Goal: Book appointment/travel/reservation

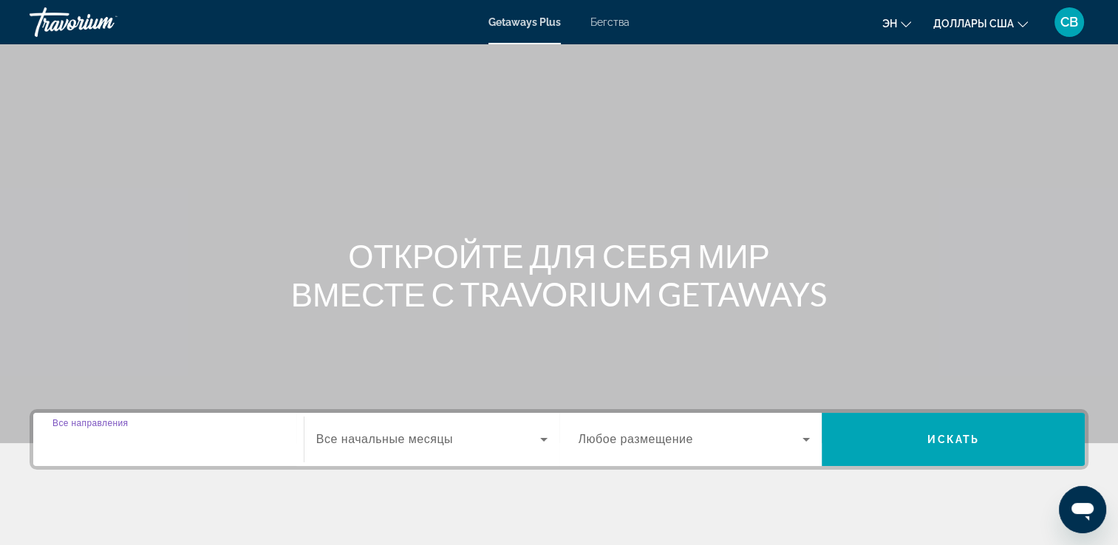
click at [162, 438] on input "Destination Все направления" at bounding box center [168, 440] width 232 height 18
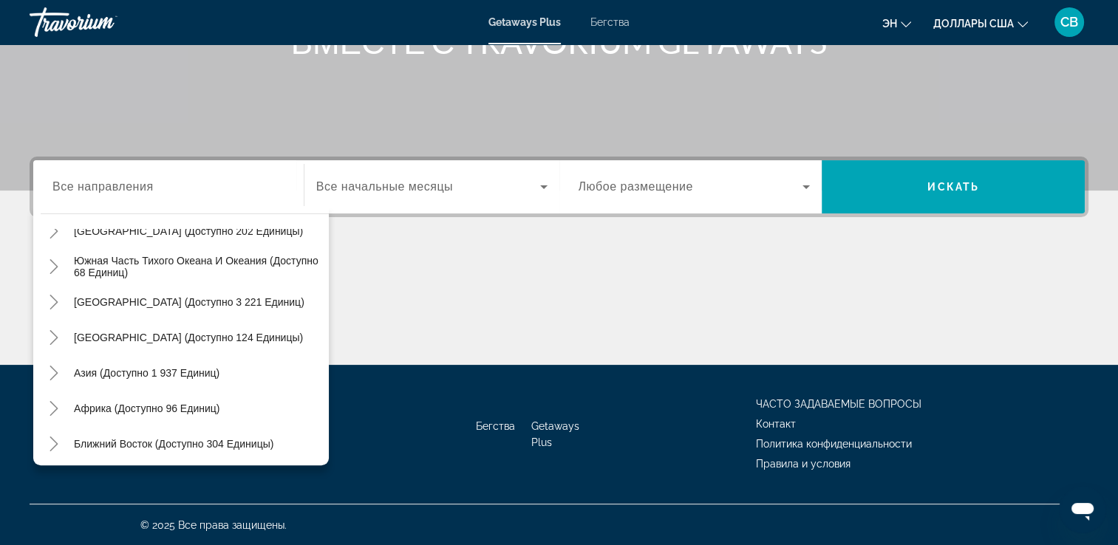
scroll to position [239, 0]
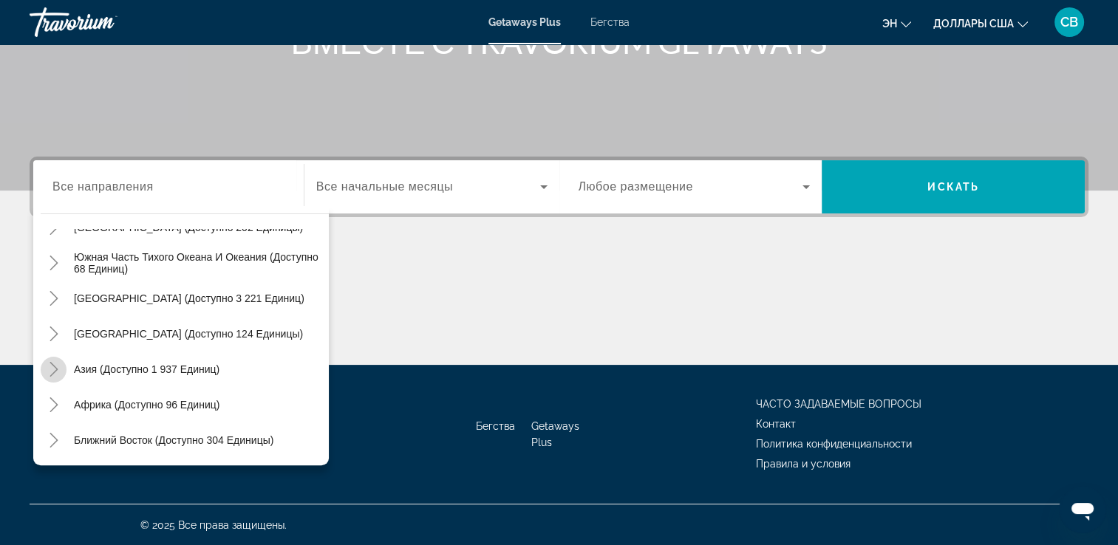
click at [54, 374] on icon "Toggle Asia (доступно 1 937 единиц)" at bounding box center [54, 369] width 15 height 15
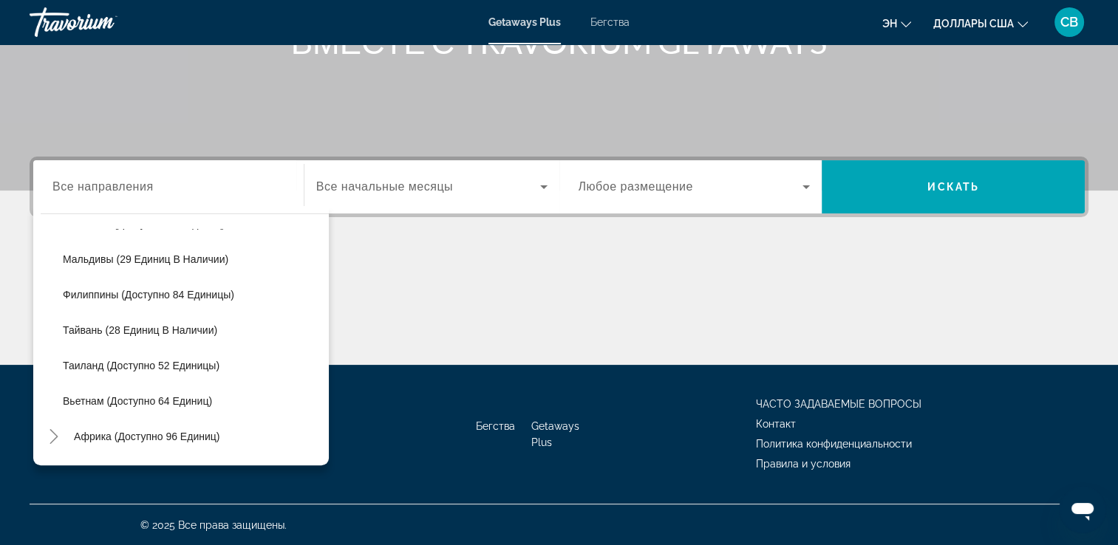
scroll to position [598, 0]
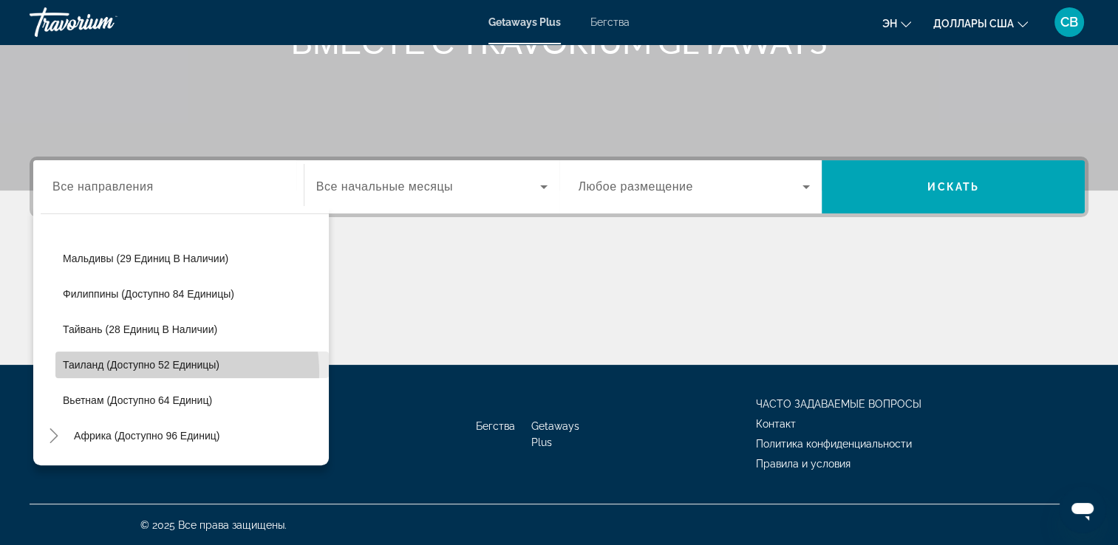
click at [174, 371] on span "Виджет поиска" at bounding box center [191, 364] width 273 height 35
type input "**********"
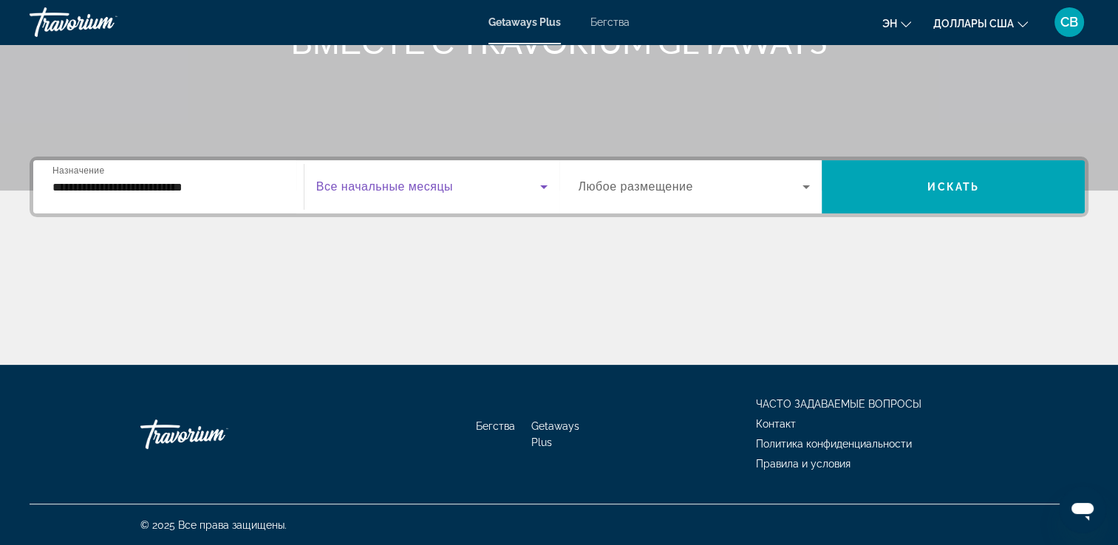
click at [540, 185] on icon "Виджет поиска" at bounding box center [544, 187] width 18 height 18
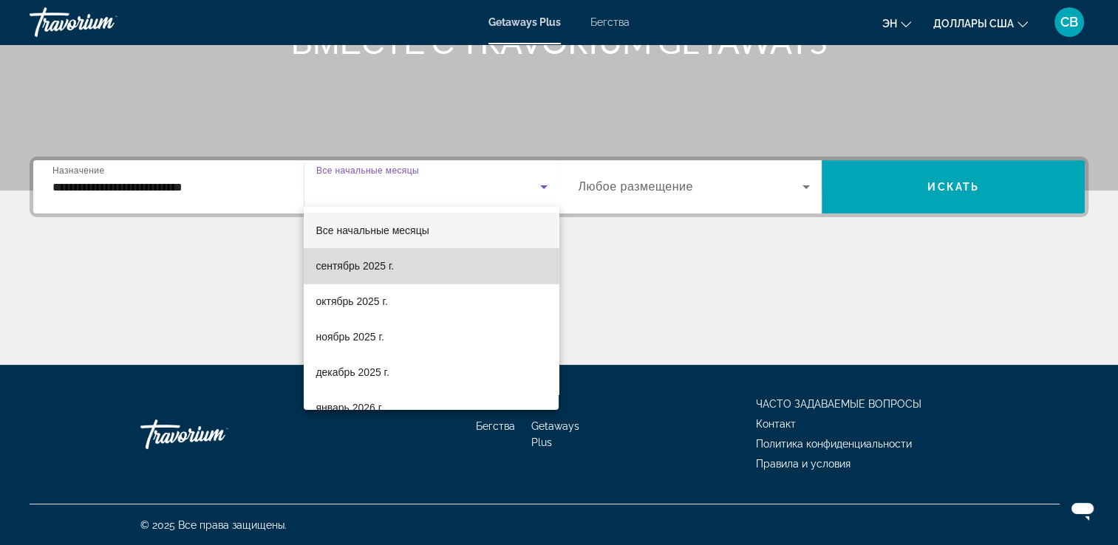
click at [467, 270] on mat-option "сентябрь 2025 г." at bounding box center [431, 265] width 255 height 35
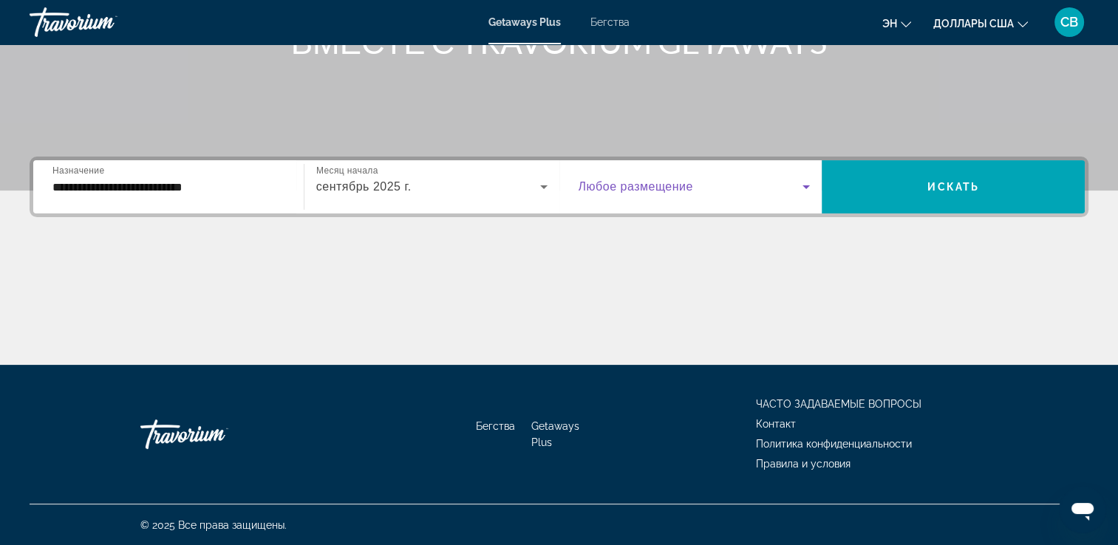
click at [807, 185] on icon "Виджет поиска" at bounding box center [805, 187] width 7 height 4
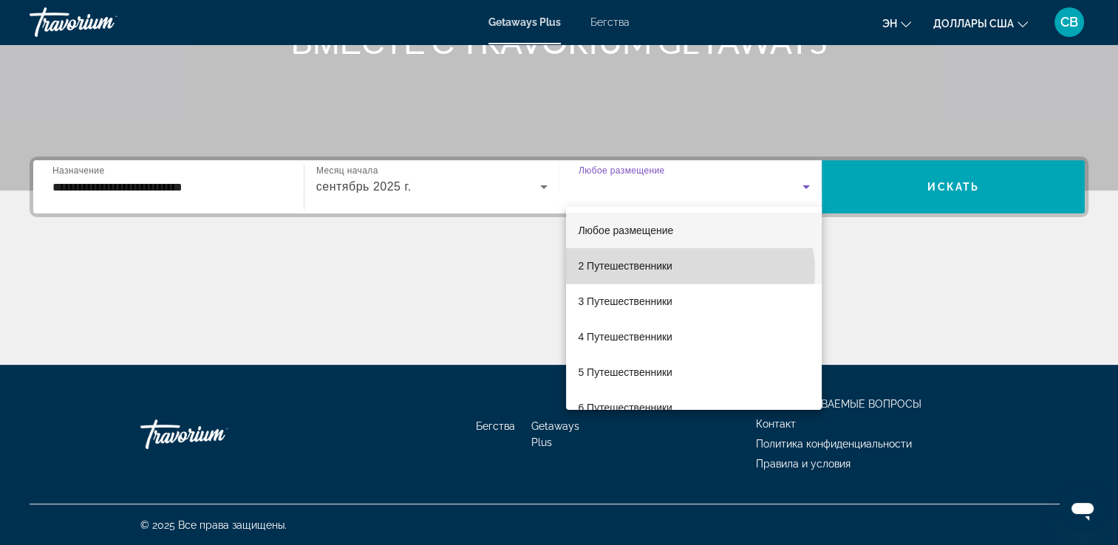
click at [689, 272] on mat-option "2 Путешественники" at bounding box center [694, 265] width 256 height 35
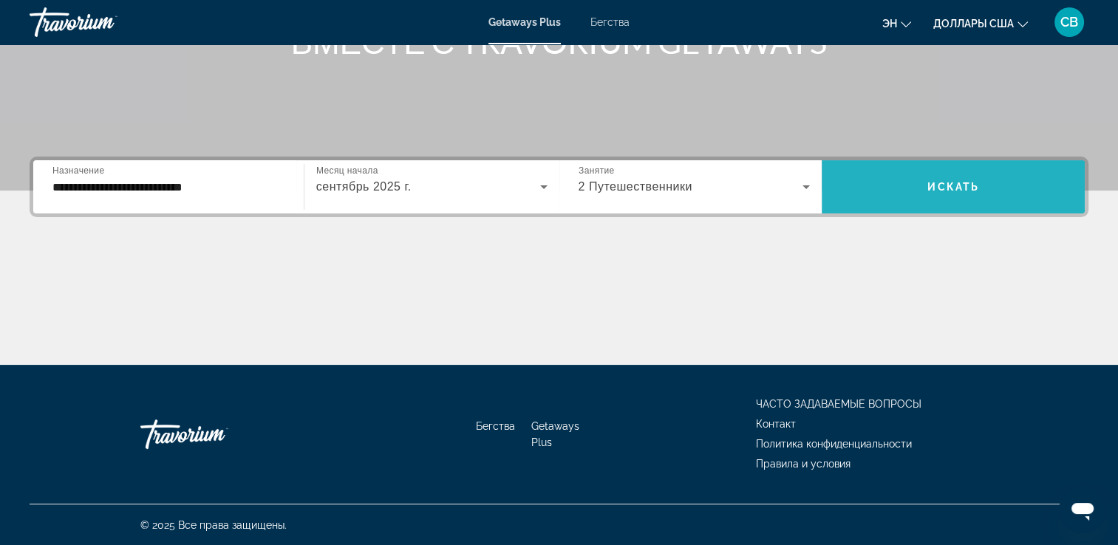
click at [978, 185] on span "Виджет поиска" at bounding box center [952, 186] width 263 height 35
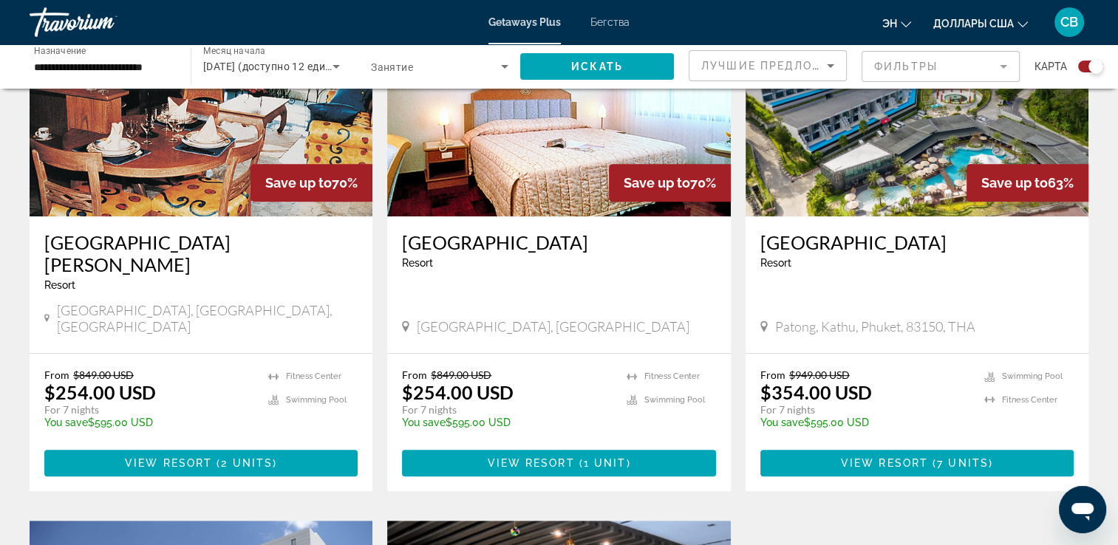
scroll to position [610, 0]
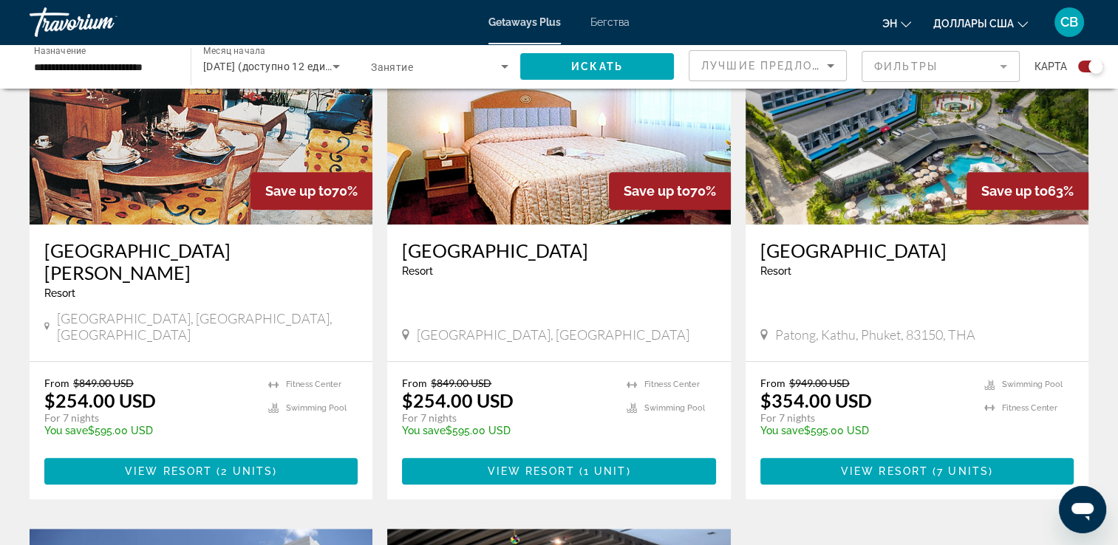
click at [971, 407] on div "From $949.00 USD $354.00 USD For 7 nights You save $595.00 USD temp 2 Swimming …" at bounding box center [916, 412] width 313 height 70
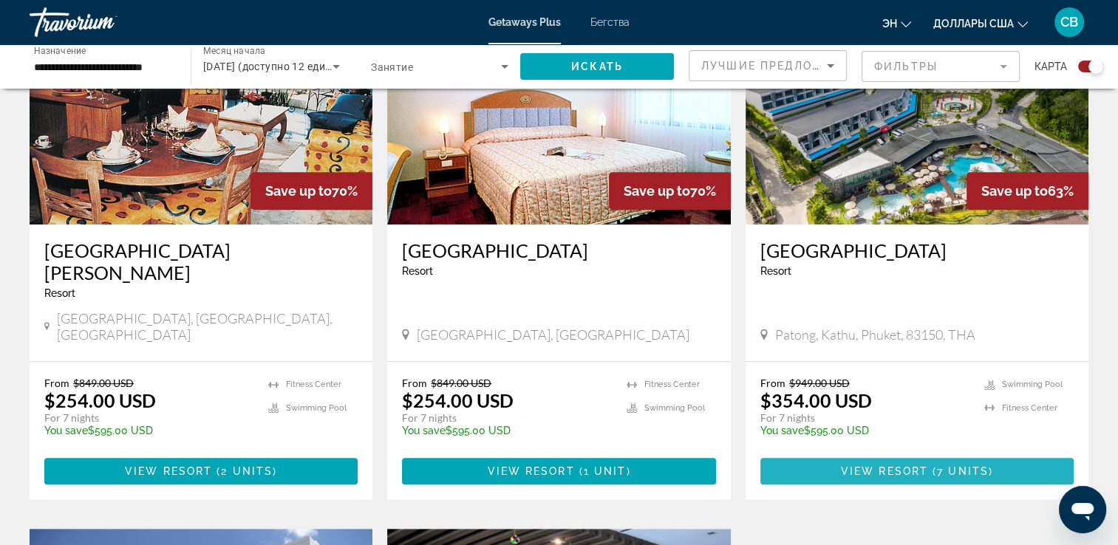
click at [932, 454] on span "Основное содержание" at bounding box center [916, 471] width 313 height 35
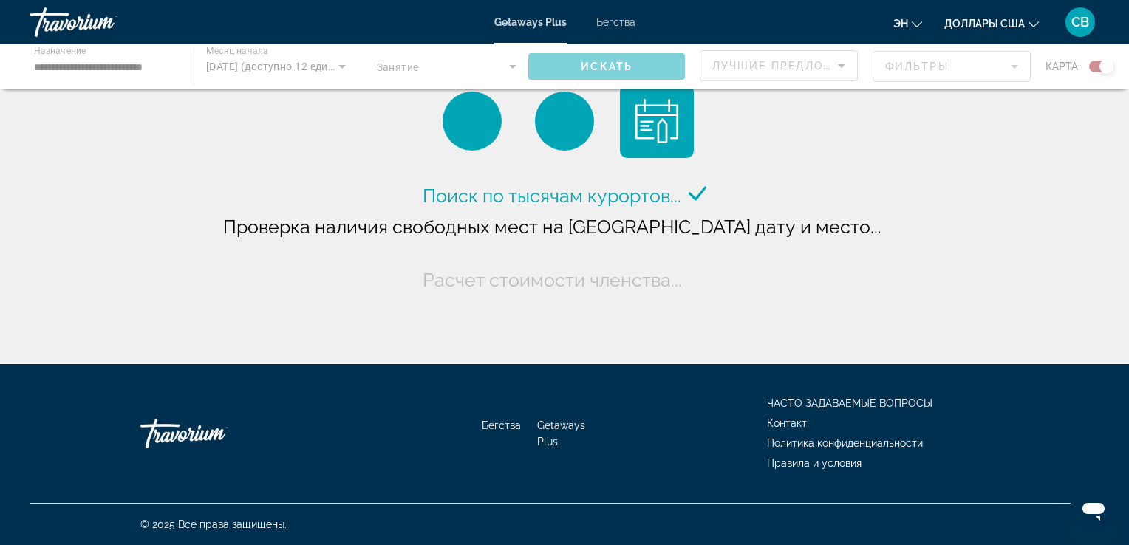
click at [618, 18] on span "Бегства" at bounding box center [615, 22] width 39 height 12
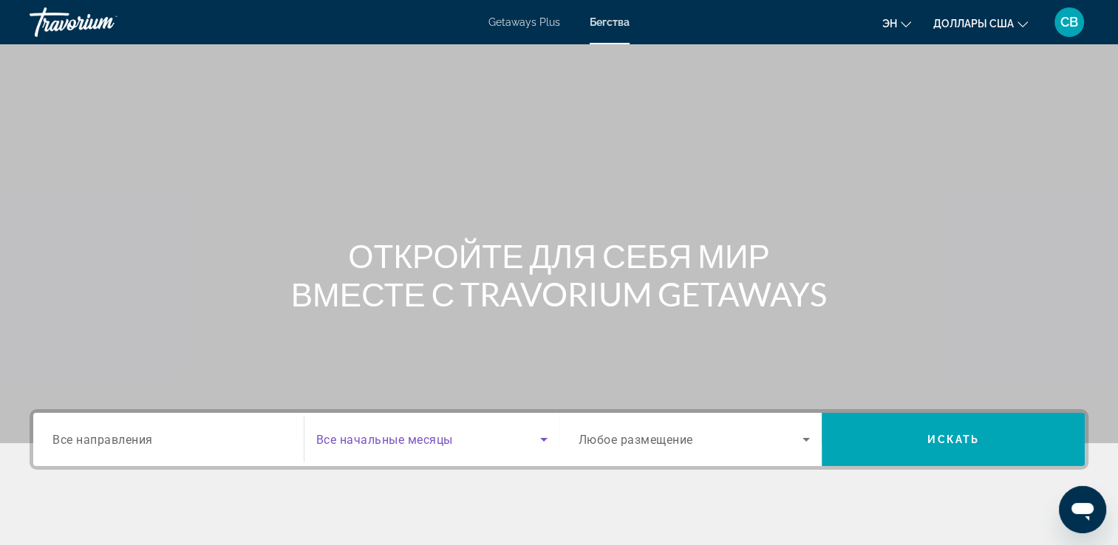
click at [537, 437] on icon "Виджет поиска" at bounding box center [544, 440] width 18 height 18
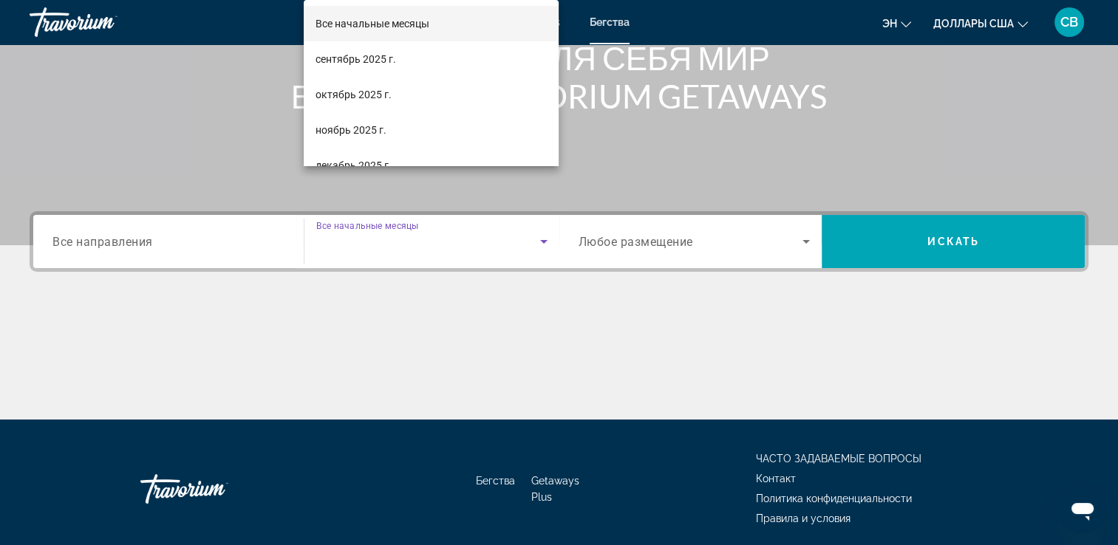
scroll to position [253, 0]
